Goal: Entertainment & Leisure: Consume media (video, audio)

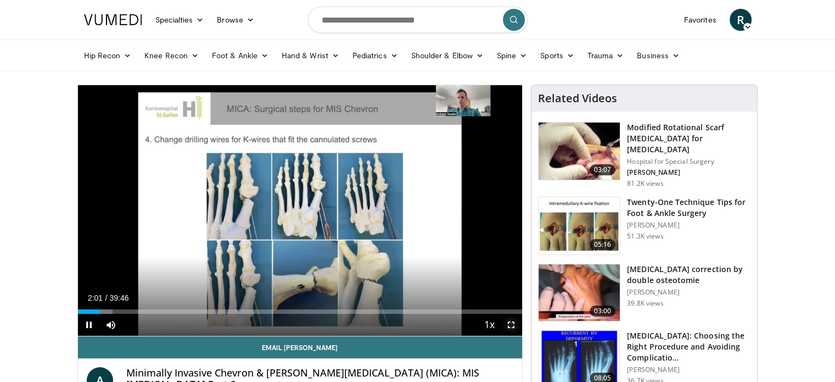
click at [510, 326] on span "Video Player" at bounding box center [511, 325] width 22 height 22
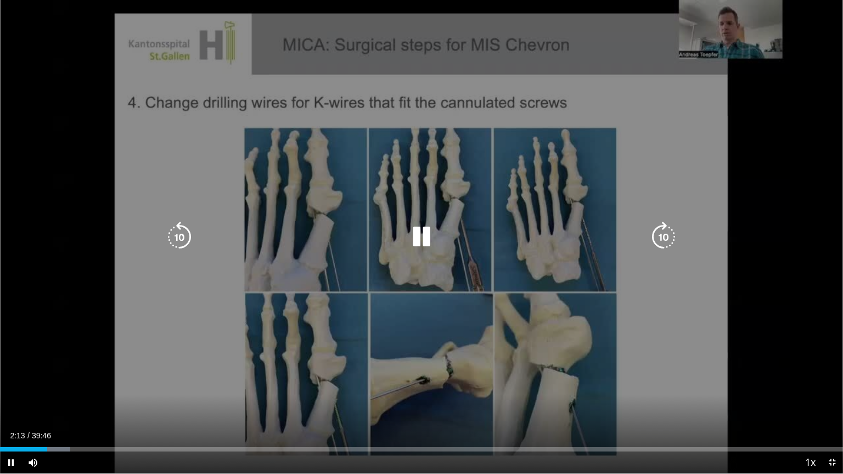
click at [790, 133] on div "10 seconds Tap to unmute" at bounding box center [421, 237] width 843 height 474
click at [790, 132] on div "10 seconds Tap to unmute" at bounding box center [421, 237] width 843 height 474
click at [767, 119] on div "10 seconds Tap to unmute" at bounding box center [421, 237] width 843 height 474
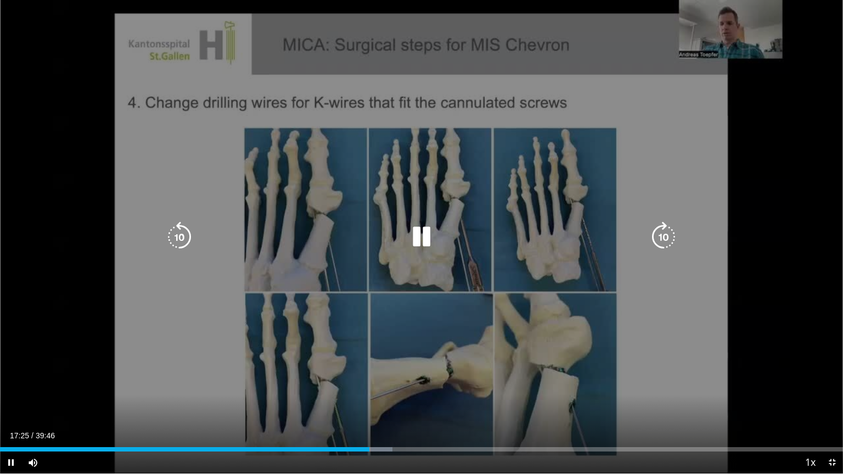
click at [420, 236] on icon "Video Player" at bounding box center [421, 237] width 31 height 31
click at [820, 294] on div "10 seconds Tap to unmute" at bounding box center [421, 237] width 843 height 474
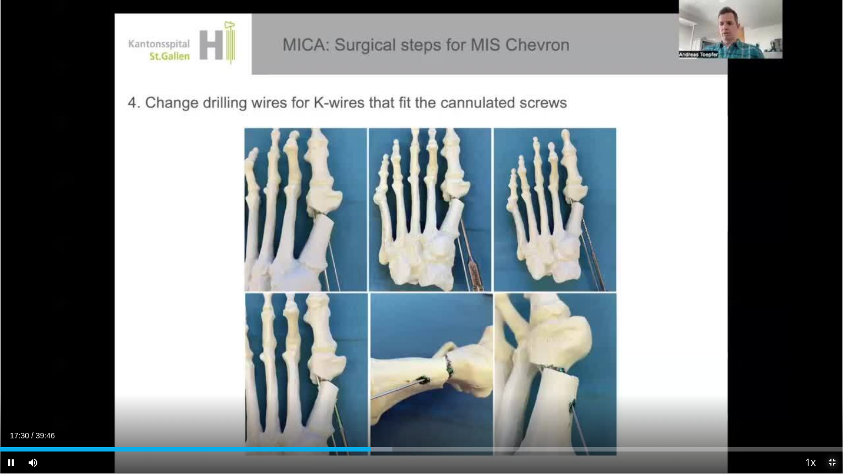
click at [832, 381] on span "Video Player" at bounding box center [832, 463] width 22 height 22
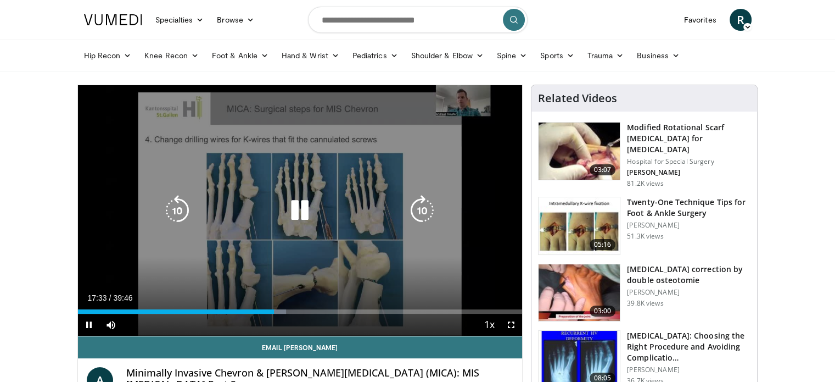
click at [329, 142] on div "10 seconds Tap to unmute" at bounding box center [300, 210] width 445 height 250
